Goal: Navigation & Orientation: Find specific page/section

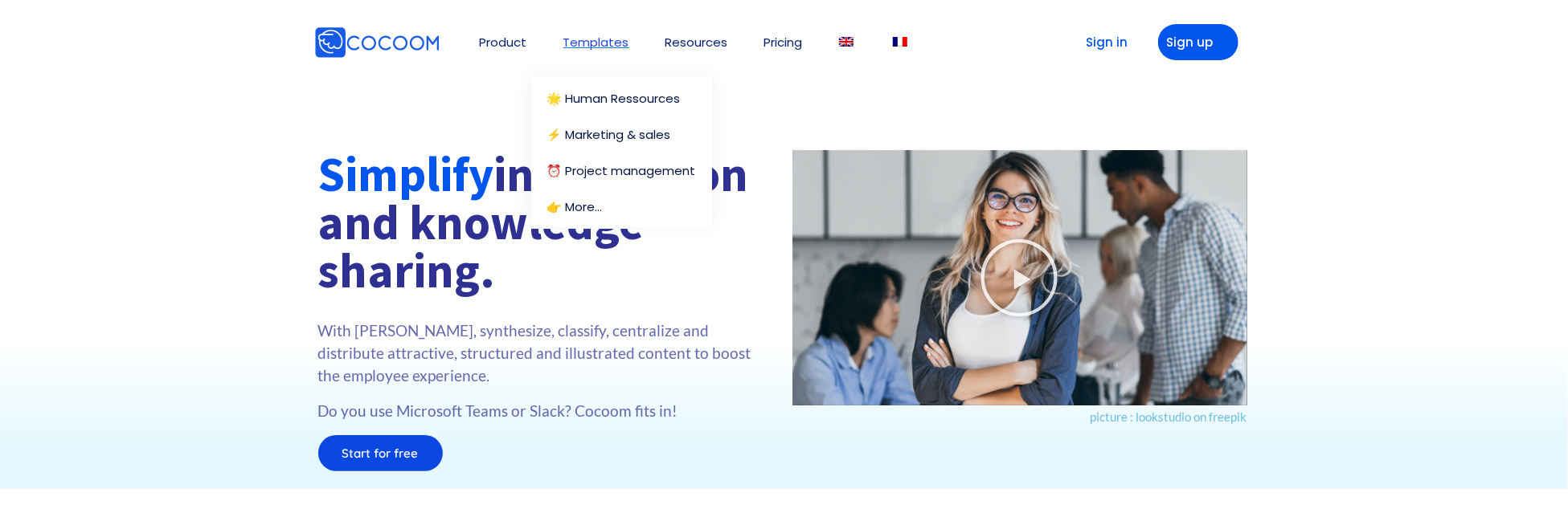
click at [589, 45] on link "Templates" at bounding box center [596, 42] width 65 height 12
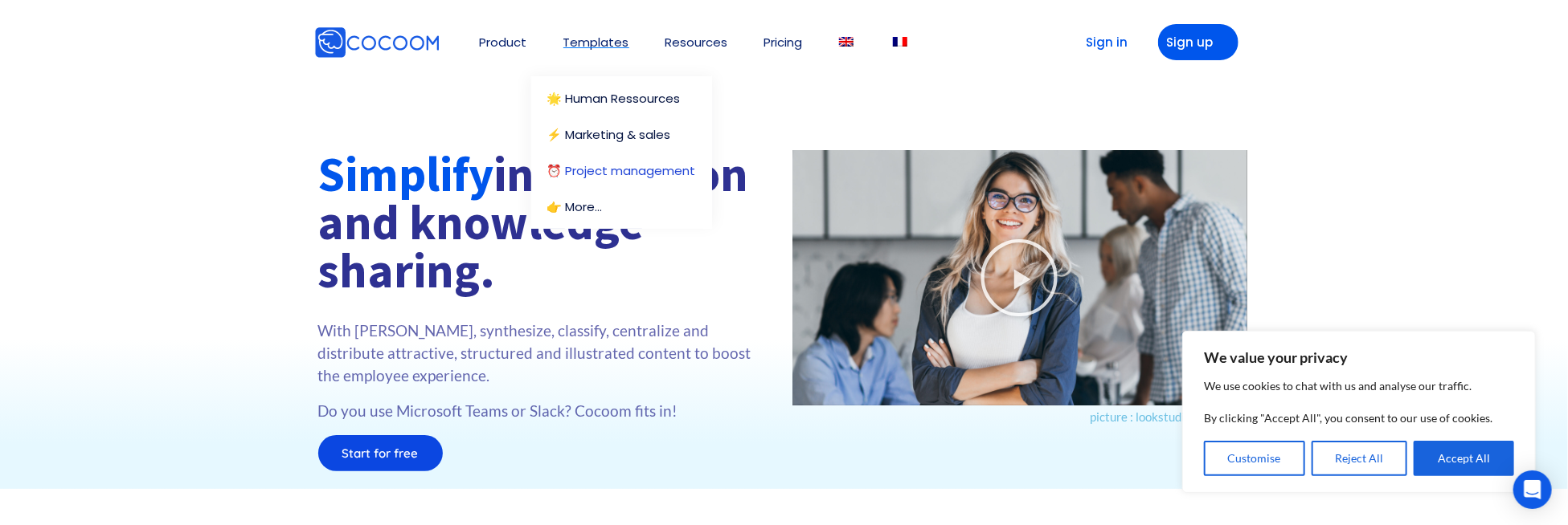
click at [602, 167] on link "⏰ Project management" at bounding box center [622, 171] width 148 height 12
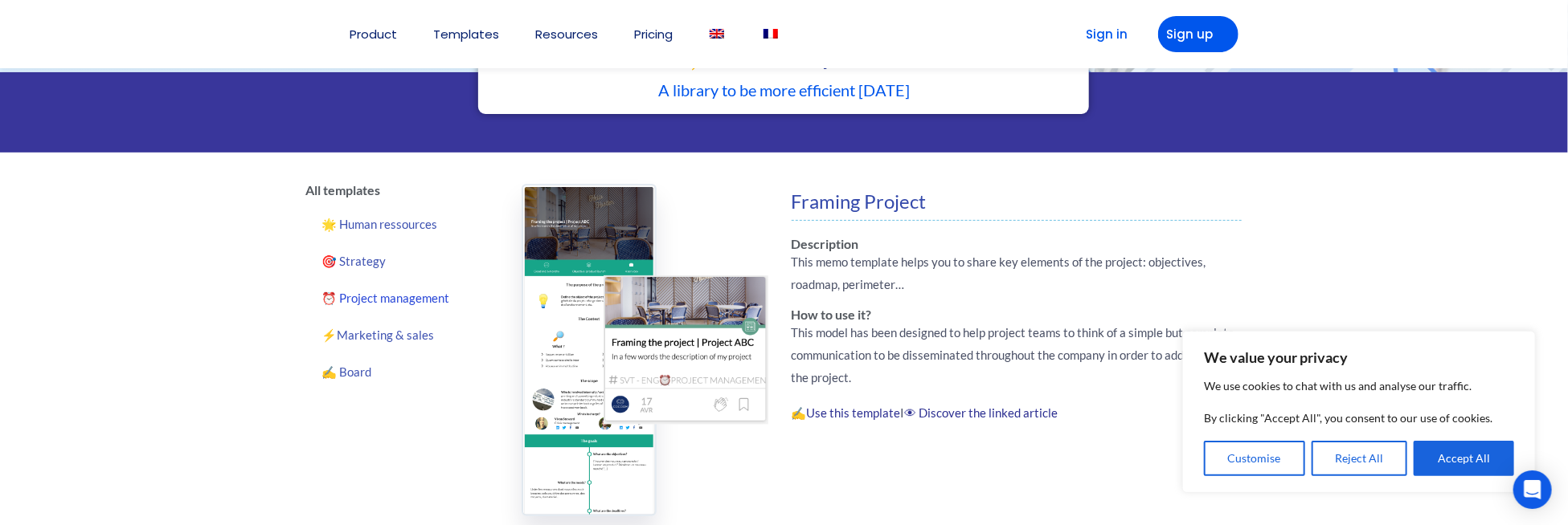
scroll to position [241, 0]
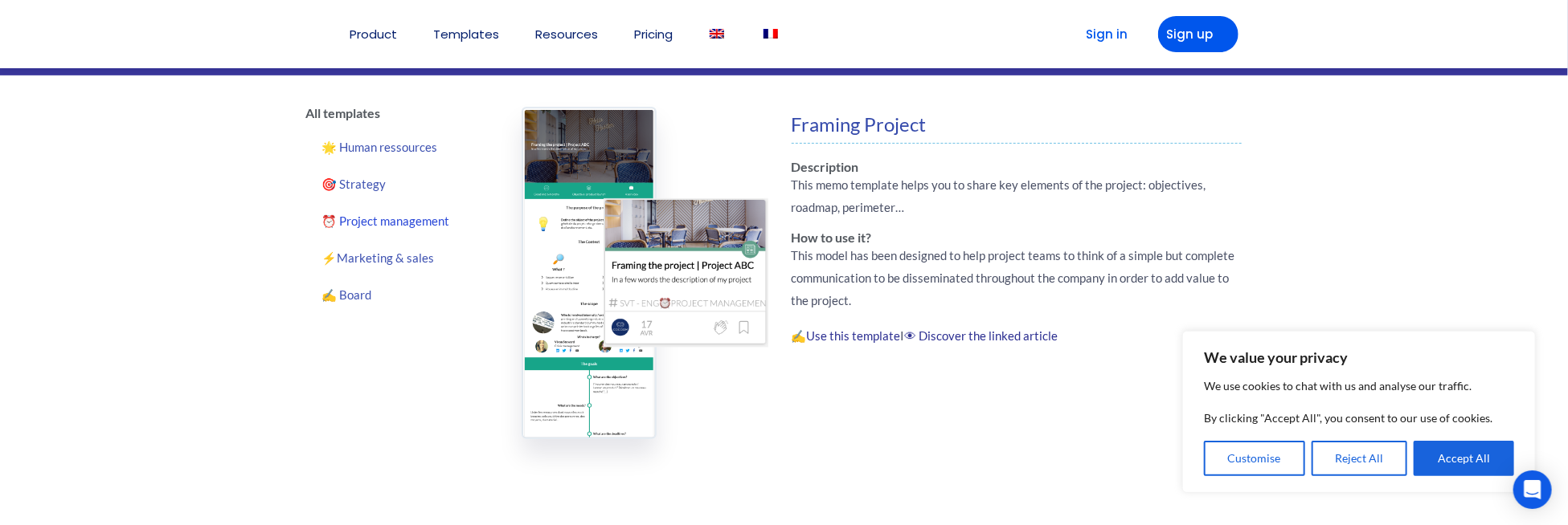
click at [418, 221] on link "⏰ Project management" at bounding box center [402, 221] width 191 height 37
